Goal: Find specific page/section

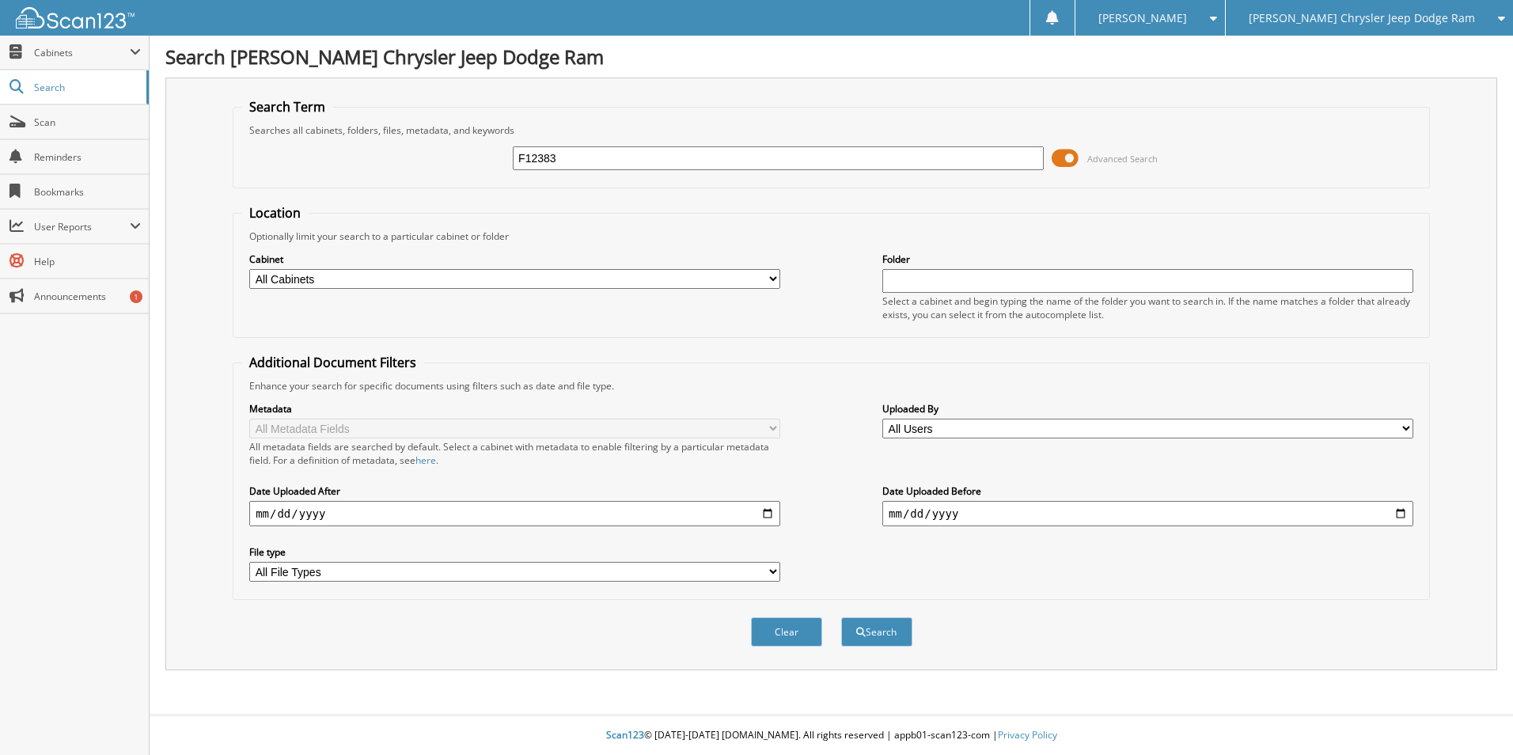
type input "F12383"
click at [841, 617] on button "Search" at bounding box center [876, 631] width 71 height 29
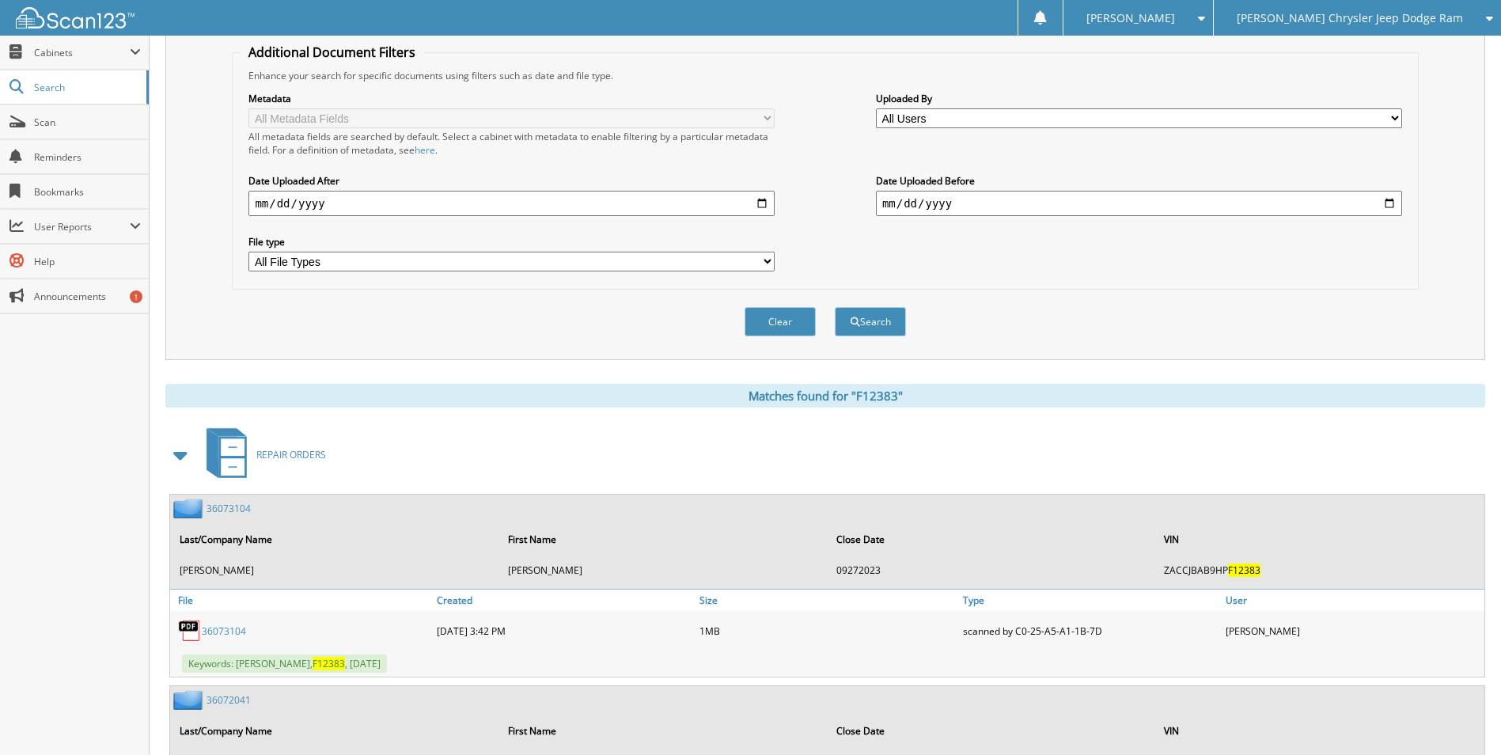
scroll to position [316, 0]
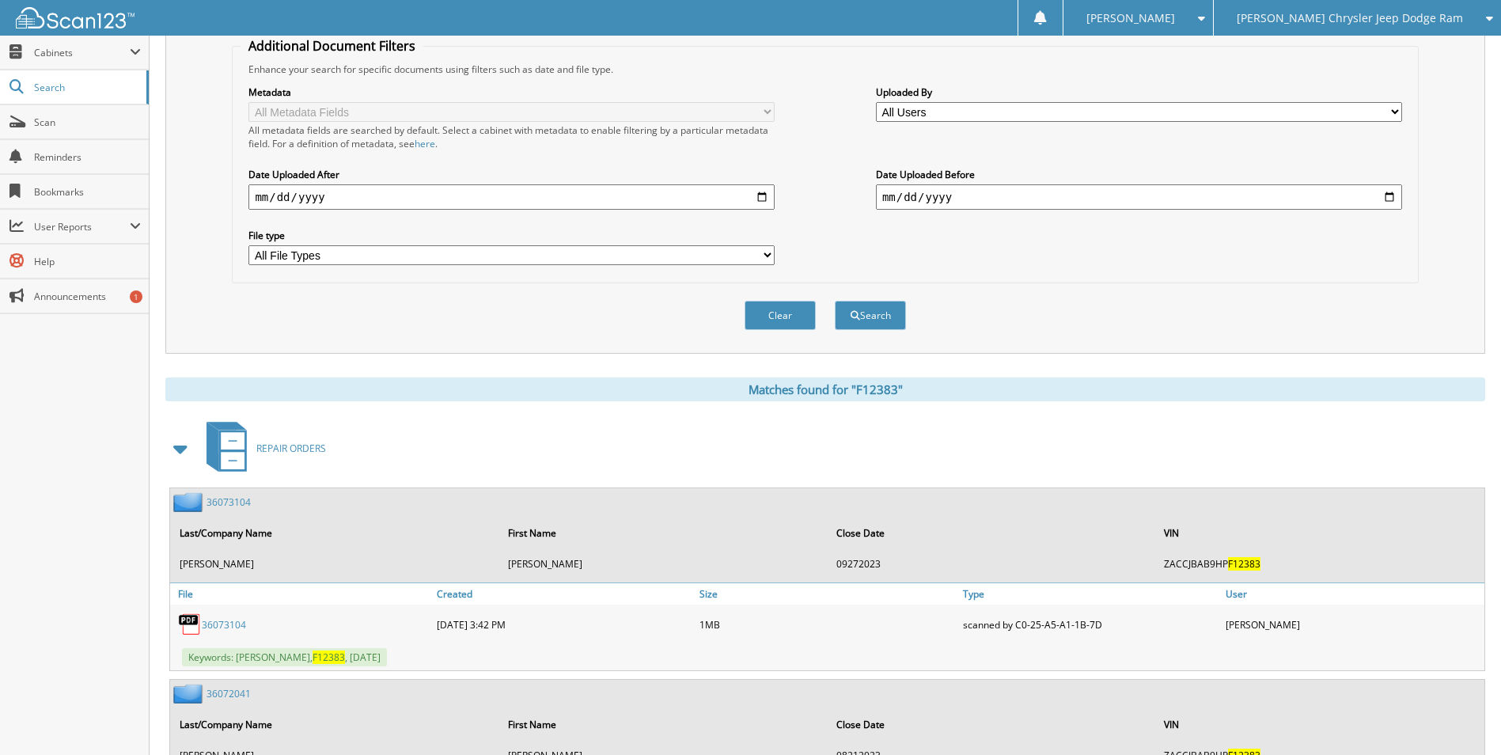
click at [180, 450] on span at bounding box center [181, 448] width 22 height 28
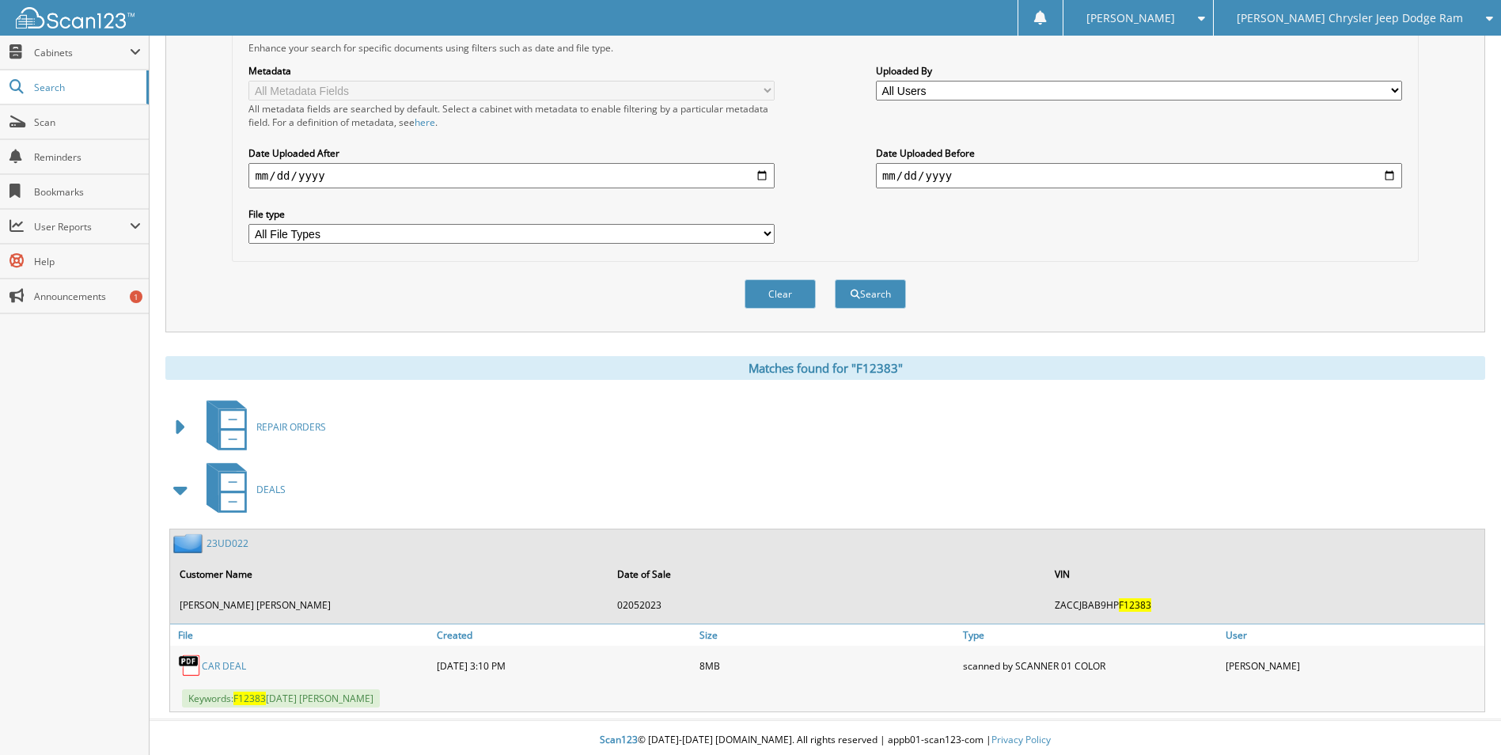
scroll to position [343, 0]
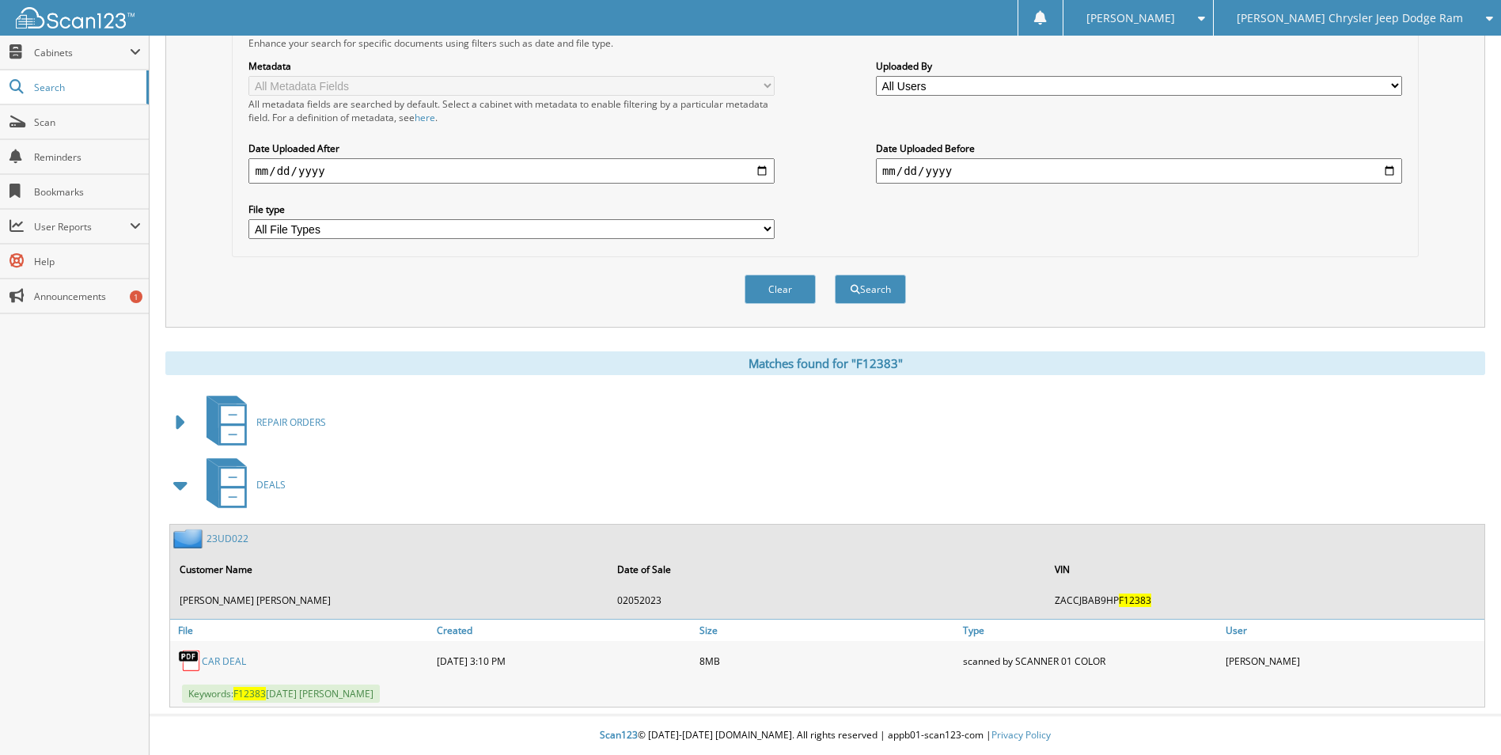
click at [240, 534] on link "23UD022" at bounding box center [227, 538] width 42 height 13
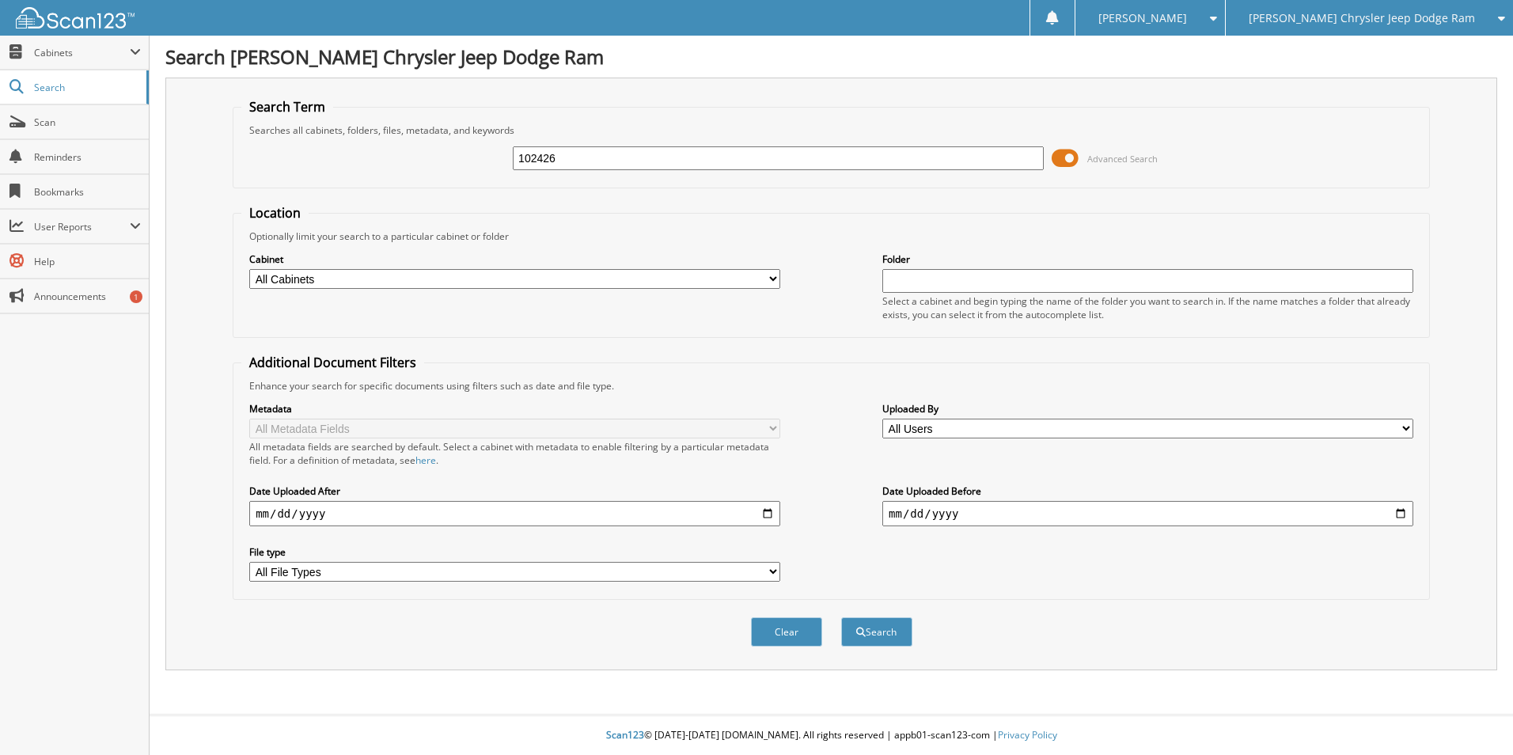
type input "102426"
click at [841, 617] on button "Search" at bounding box center [876, 631] width 71 height 29
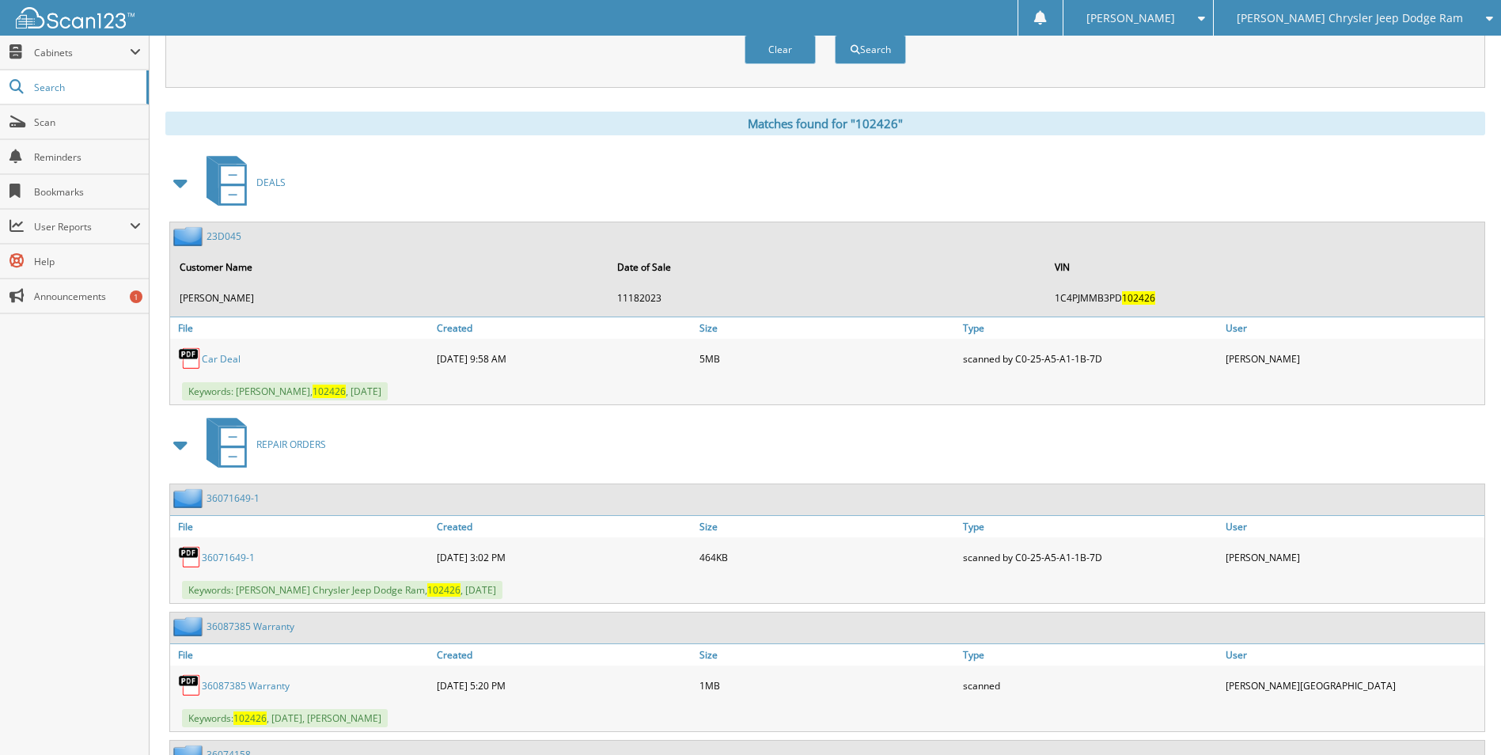
scroll to position [633, 0]
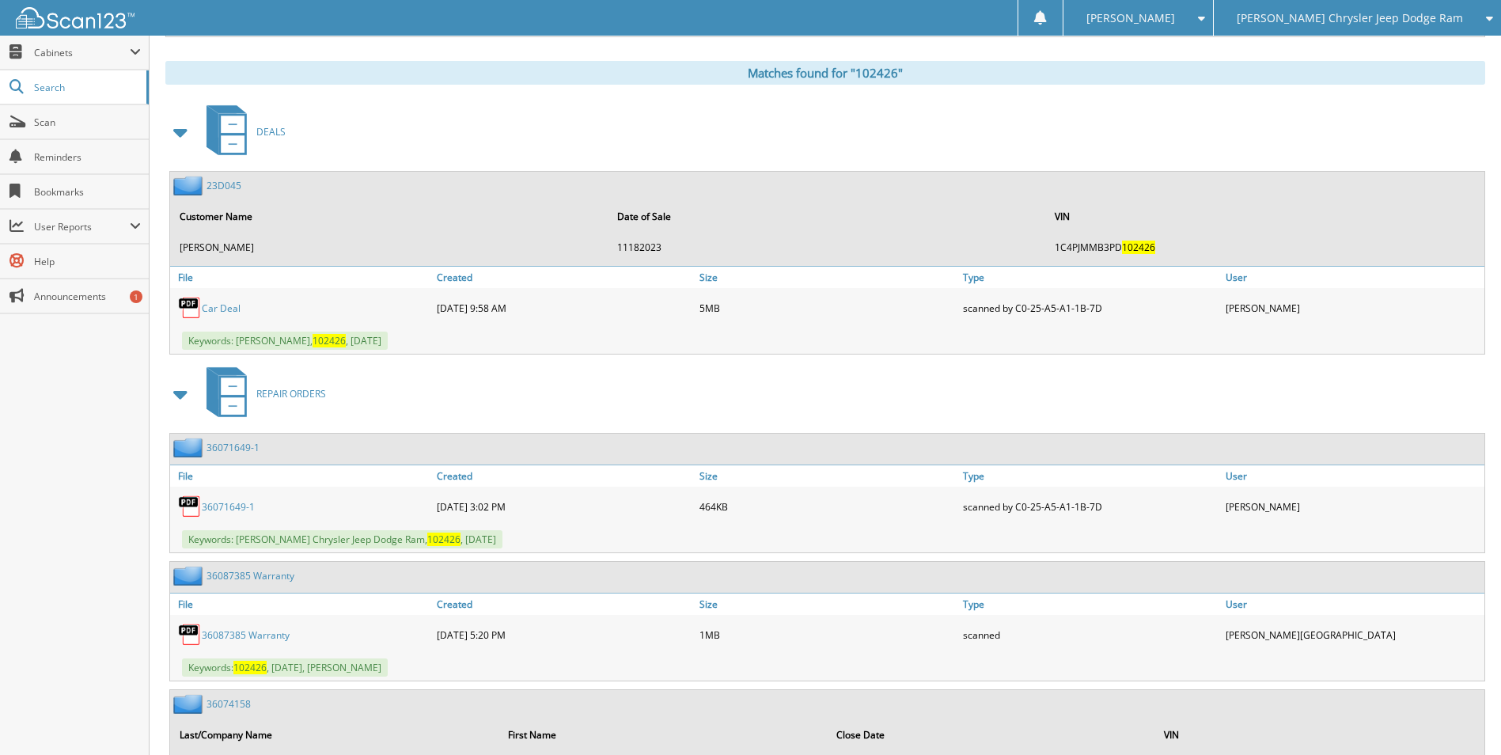
click at [177, 392] on span at bounding box center [181, 394] width 22 height 28
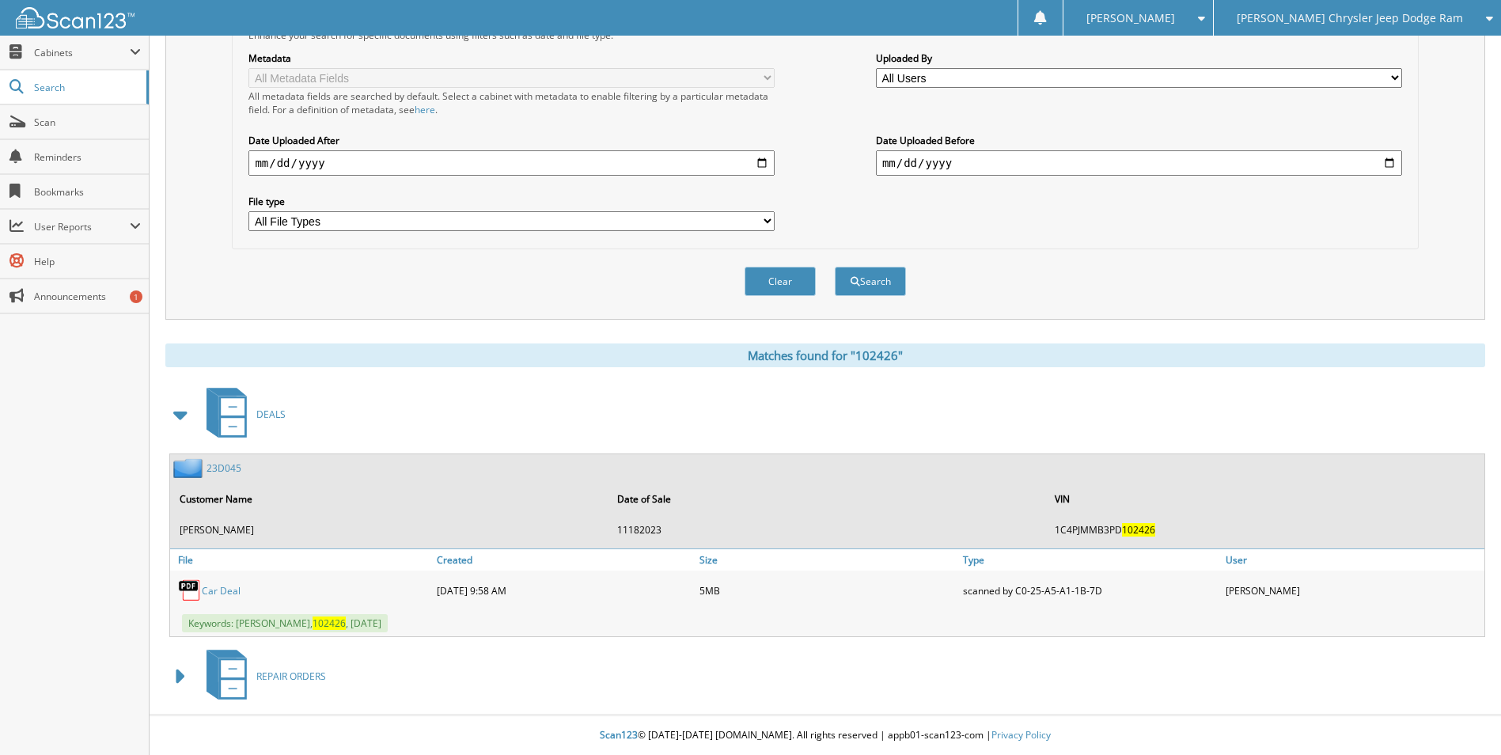
click at [283, 411] on span "DEALS" at bounding box center [270, 413] width 29 height 13
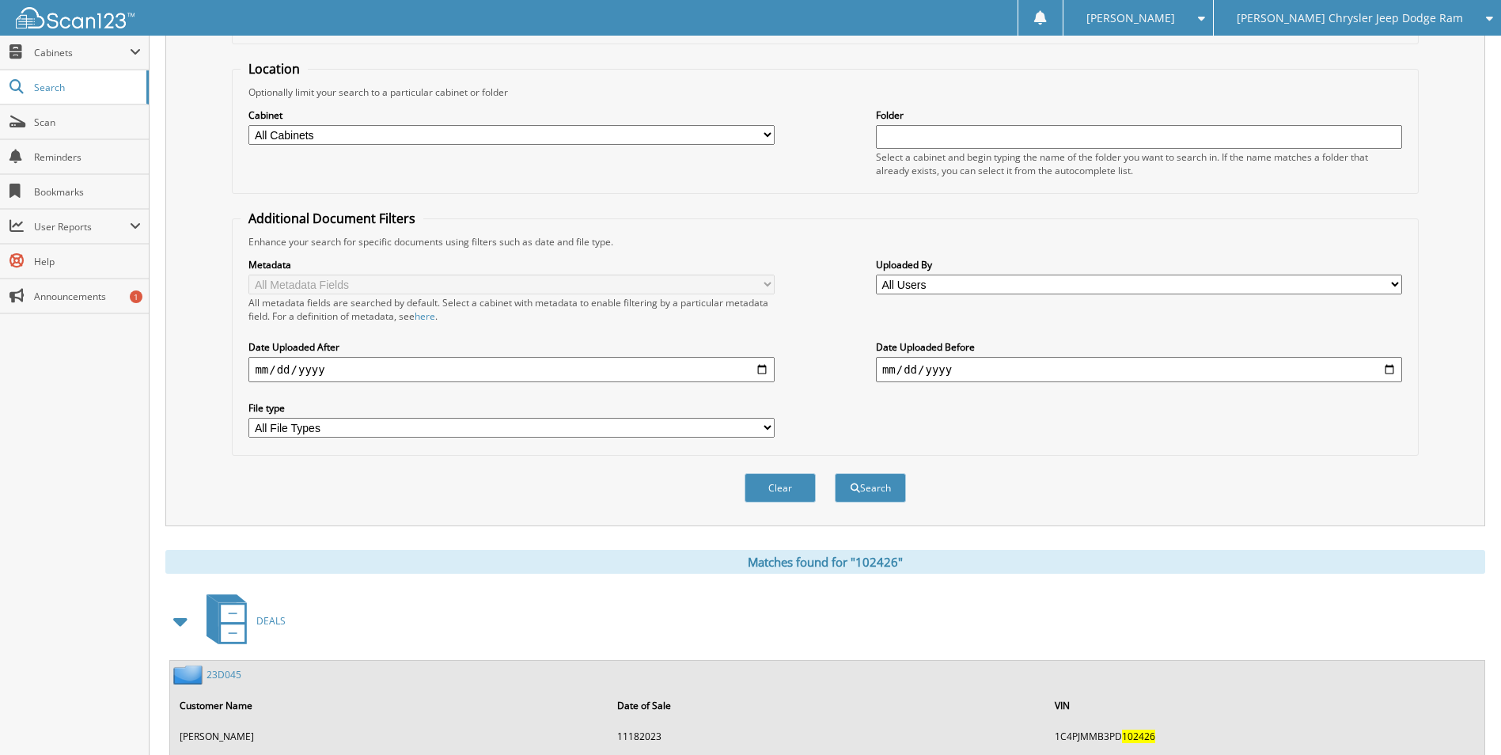
scroll to position [396, 0]
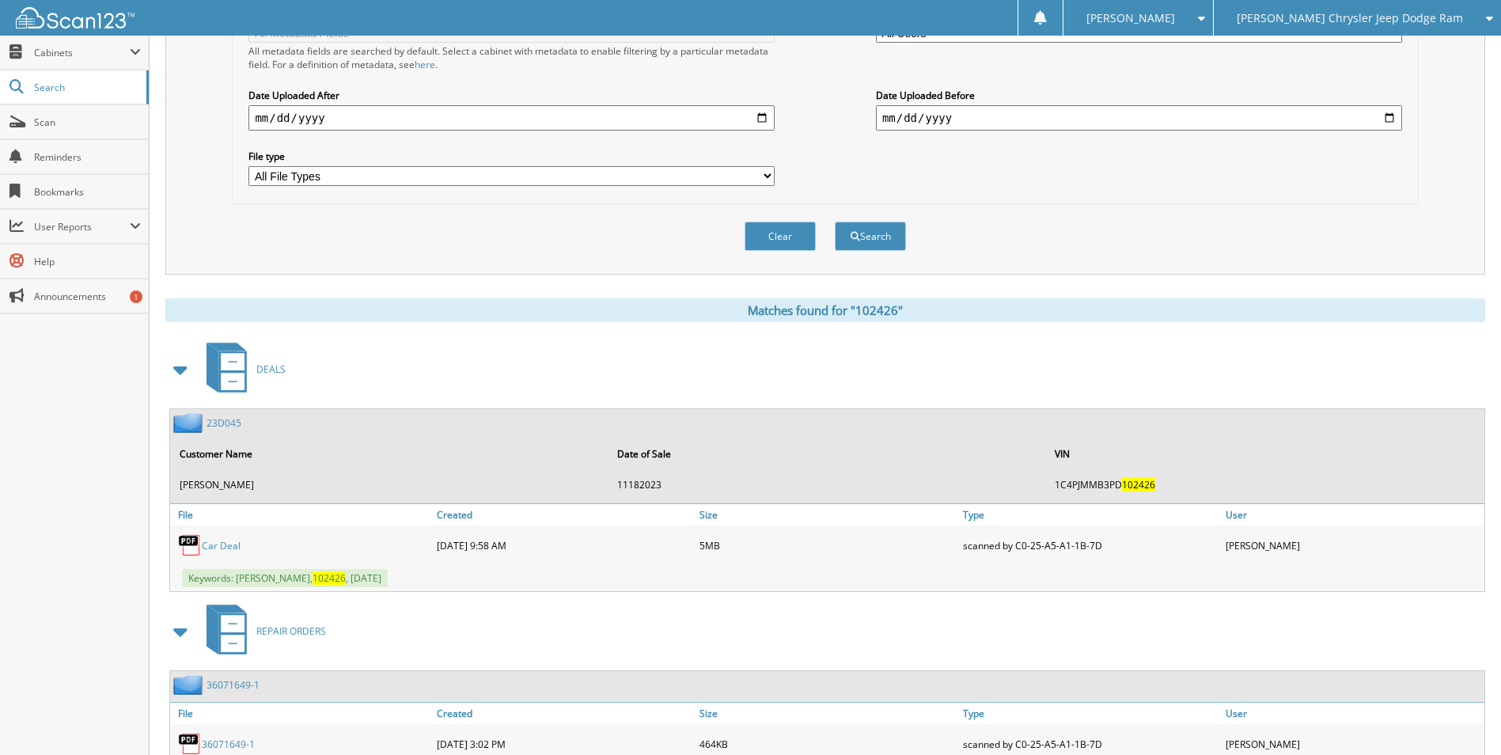
click at [223, 423] on link "23D045" at bounding box center [223, 422] width 35 height 13
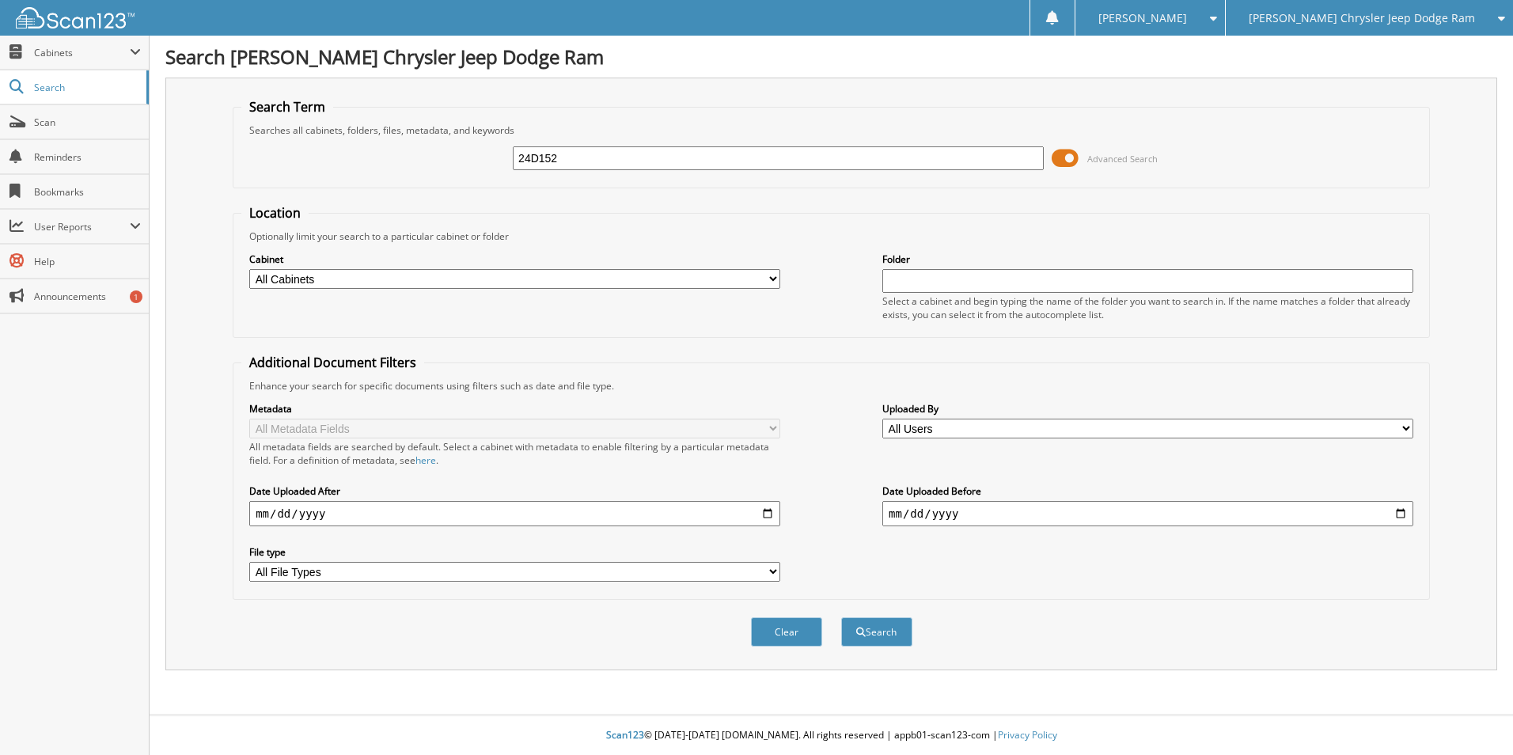
type input "24D152"
click at [841, 617] on button "Search" at bounding box center [876, 631] width 71 height 29
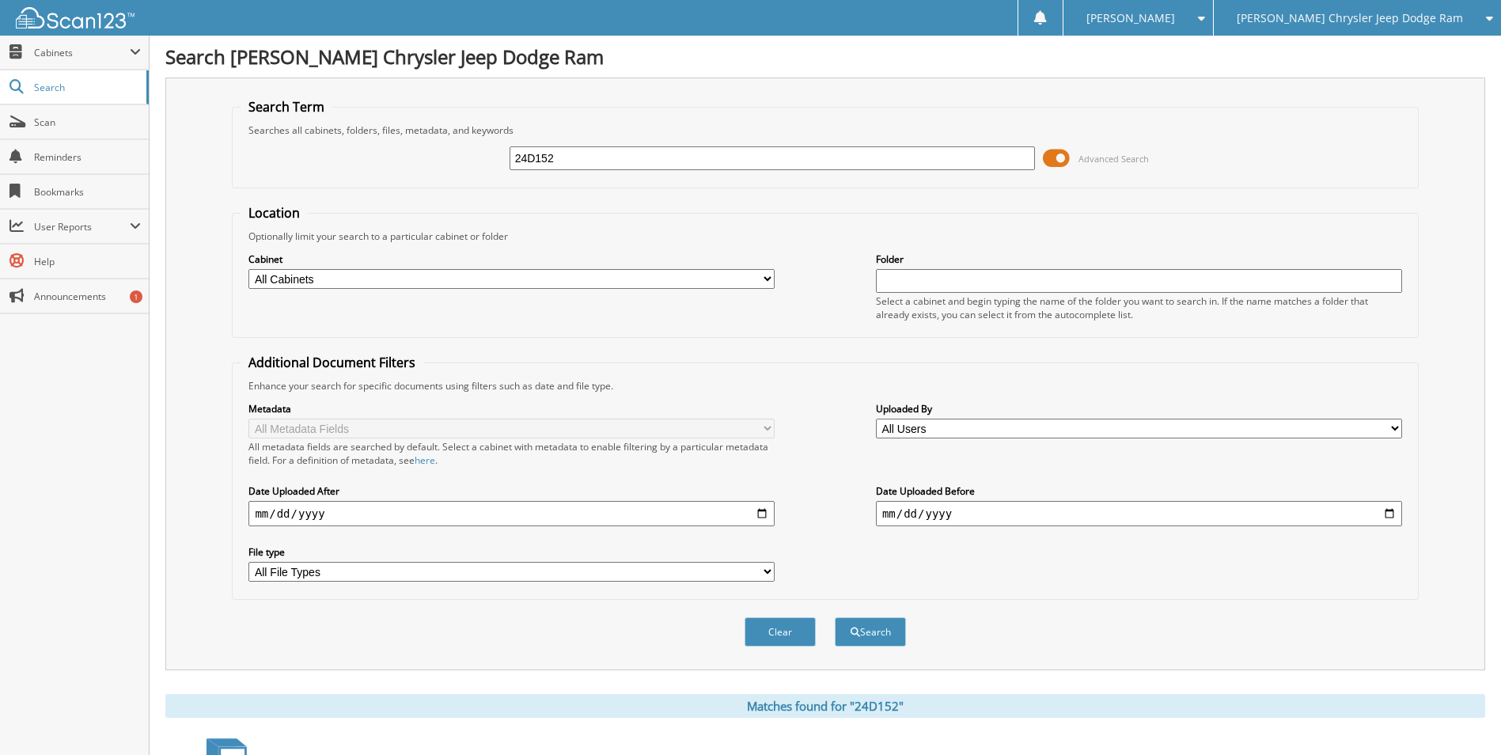
click at [574, 147] on input "24D152" at bounding box center [772, 158] width 526 height 24
click at [575, 147] on input "24D152" at bounding box center [772, 158] width 526 height 24
type input "102426"
click at [835, 617] on button "Search" at bounding box center [870, 631] width 71 height 29
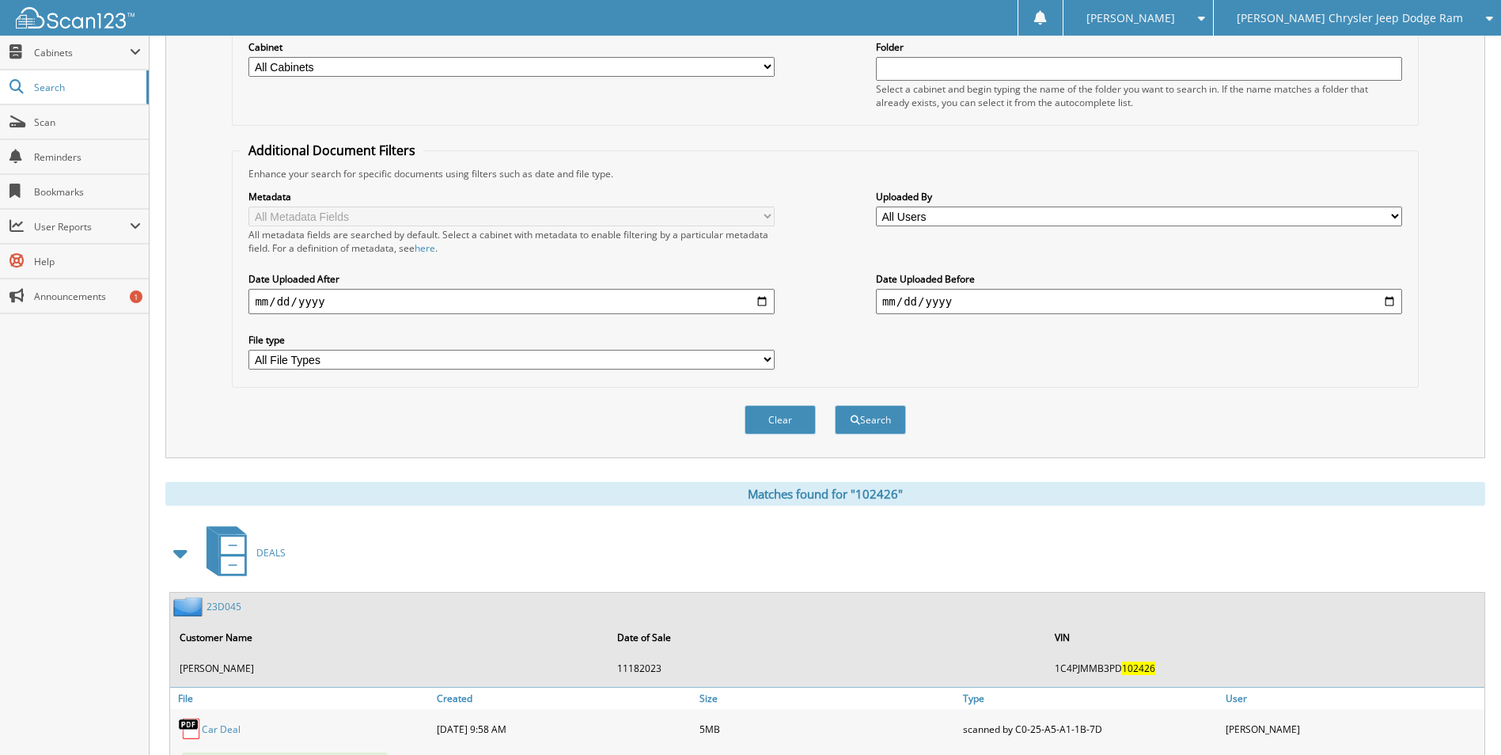
scroll to position [396, 0]
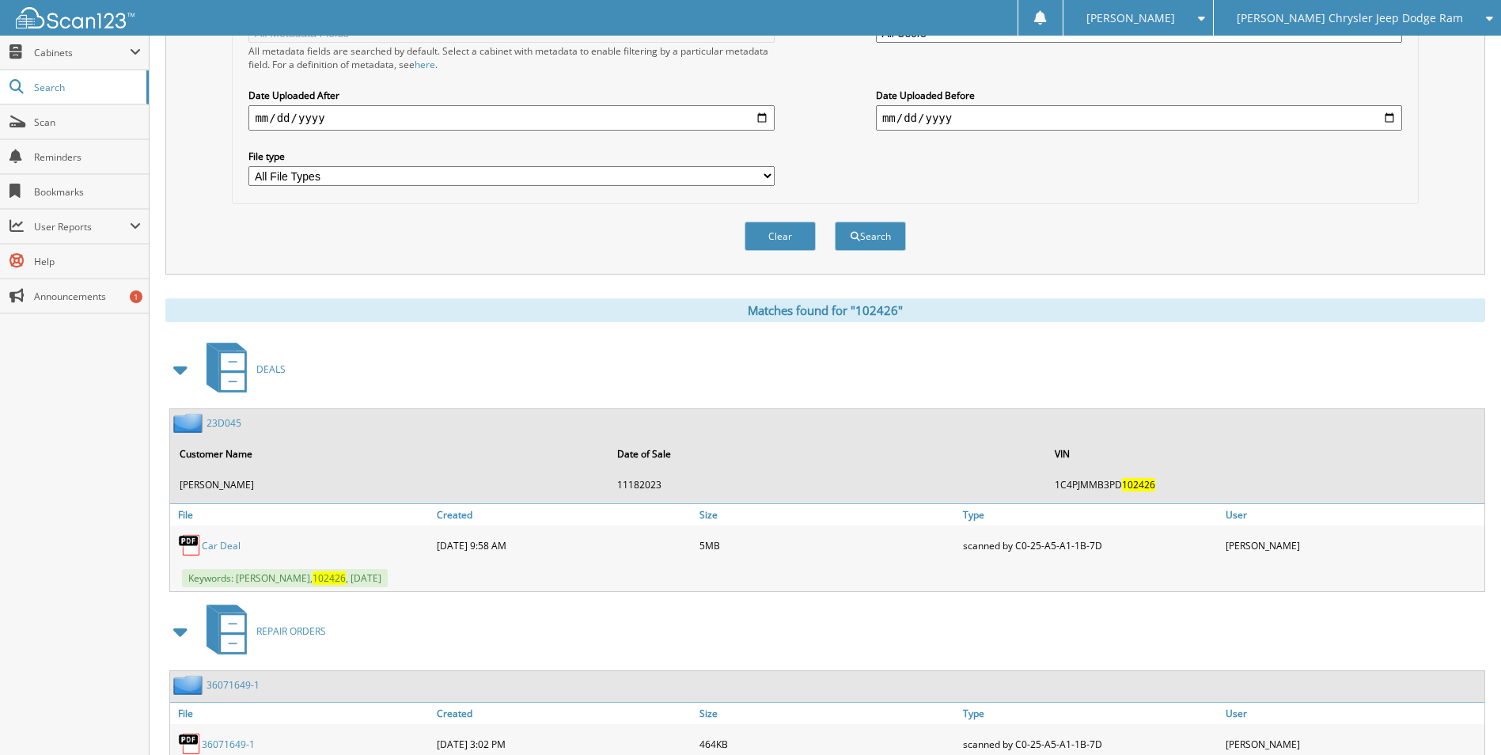
click at [230, 426] on link "23D045" at bounding box center [223, 422] width 35 height 13
